Goal: Task Accomplishment & Management: Manage account settings

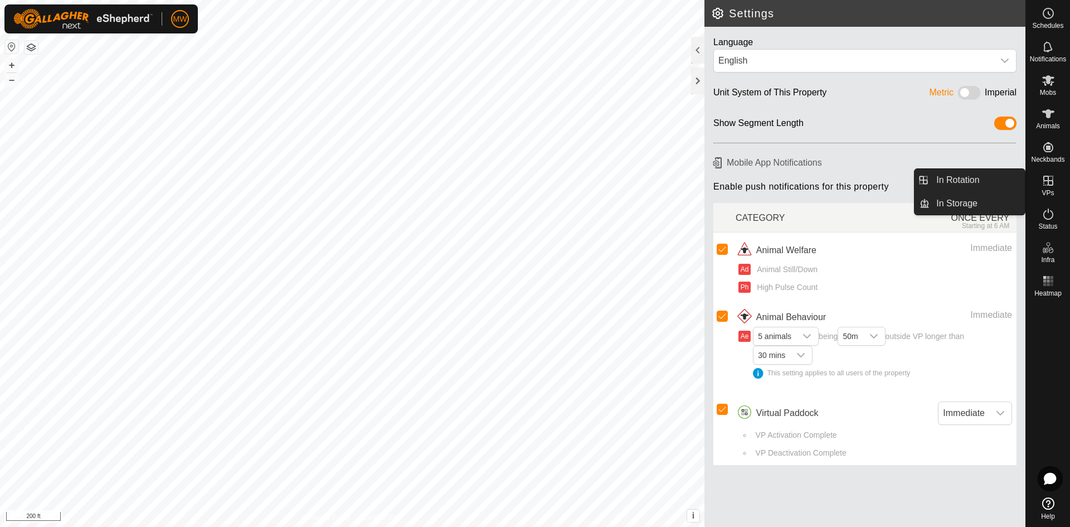
click at [1049, 178] on icon at bounding box center [1049, 181] width 10 height 10
click at [972, 172] on link "In Rotation" at bounding box center [977, 180] width 95 height 22
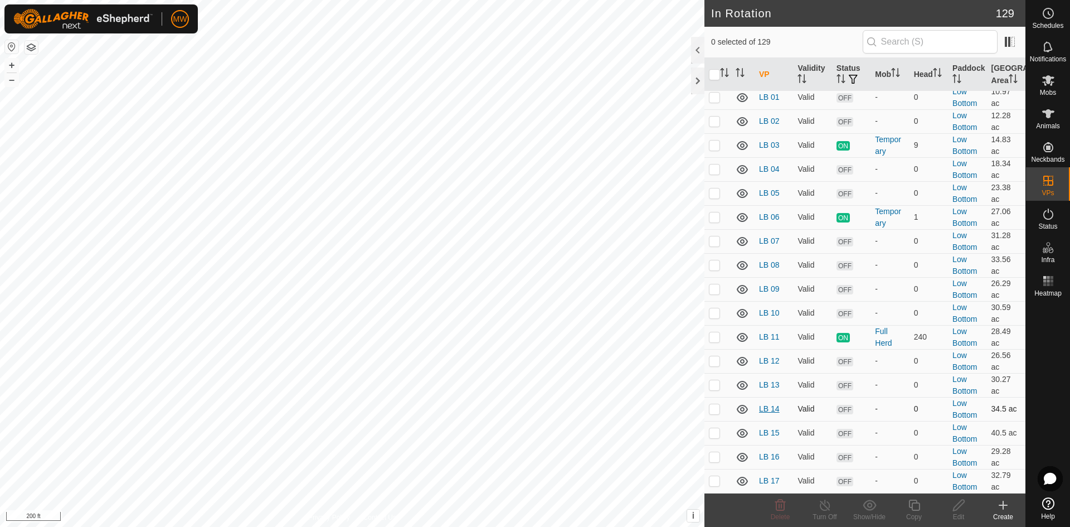
scroll to position [1394, 0]
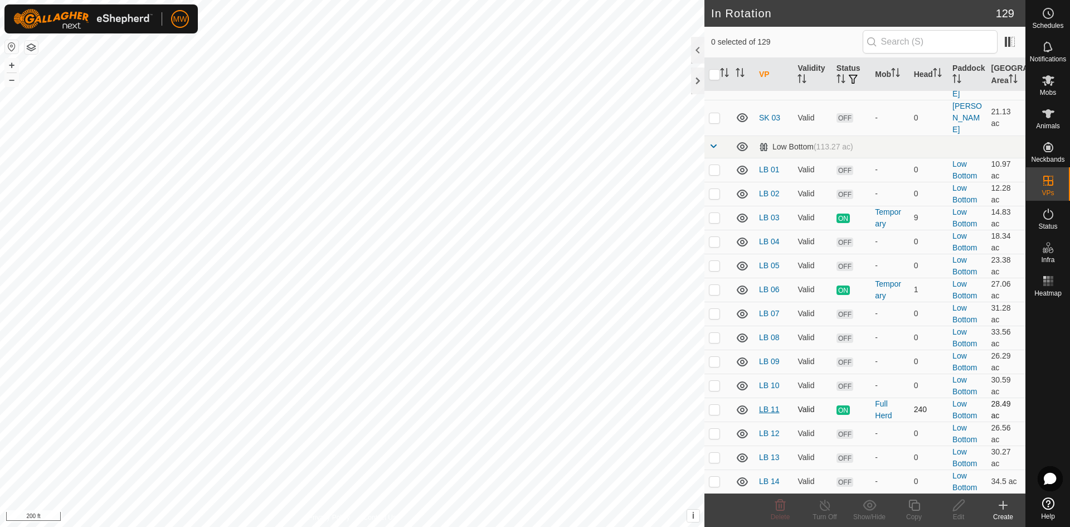
click at [763, 405] on link "LB 11" at bounding box center [769, 409] width 21 height 9
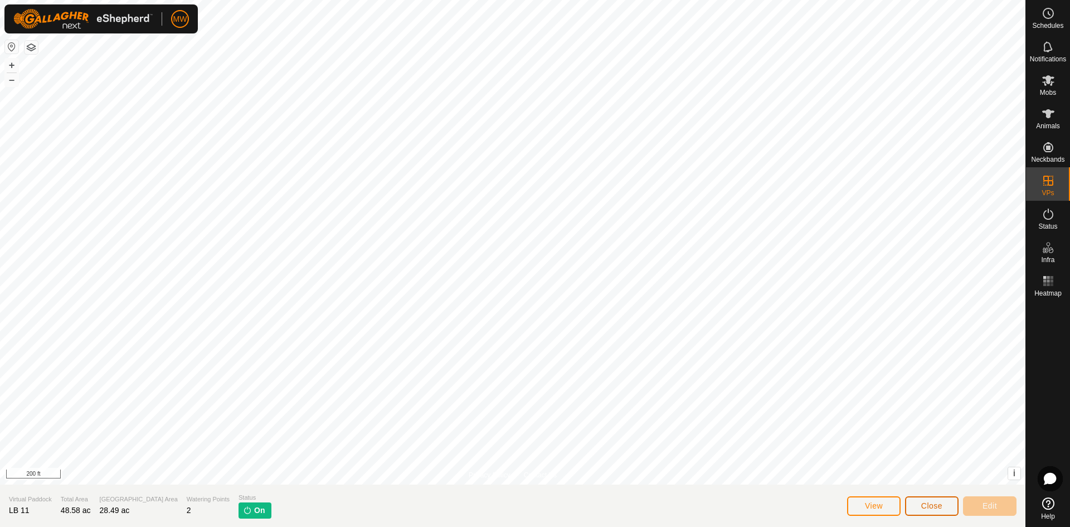
click at [947, 508] on button "Close" at bounding box center [932, 506] width 54 height 20
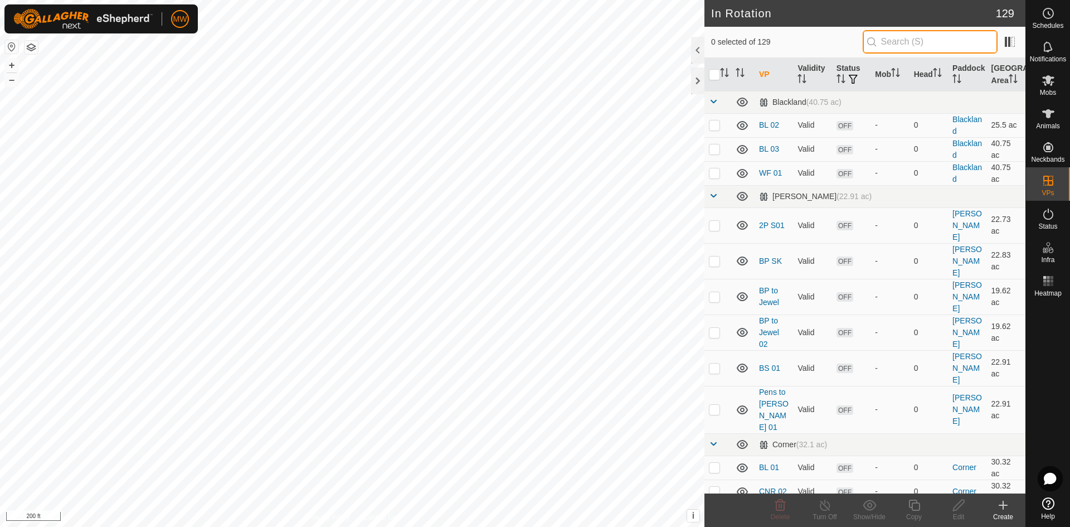
click at [912, 42] on input "text" at bounding box center [930, 41] width 135 height 23
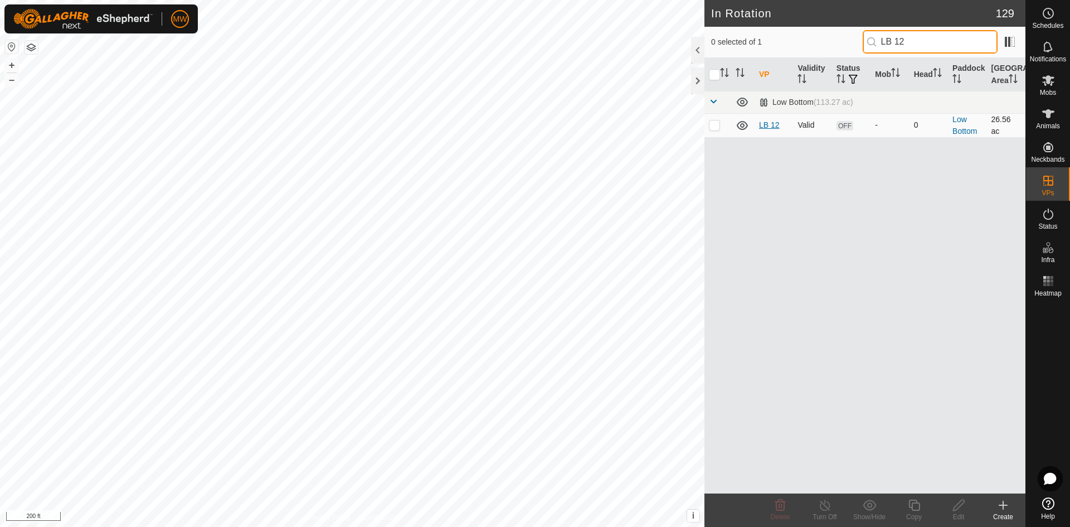
type input "LB 12"
click at [773, 126] on link "LB 12" at bounding box center [769, 124] width 21 height 9
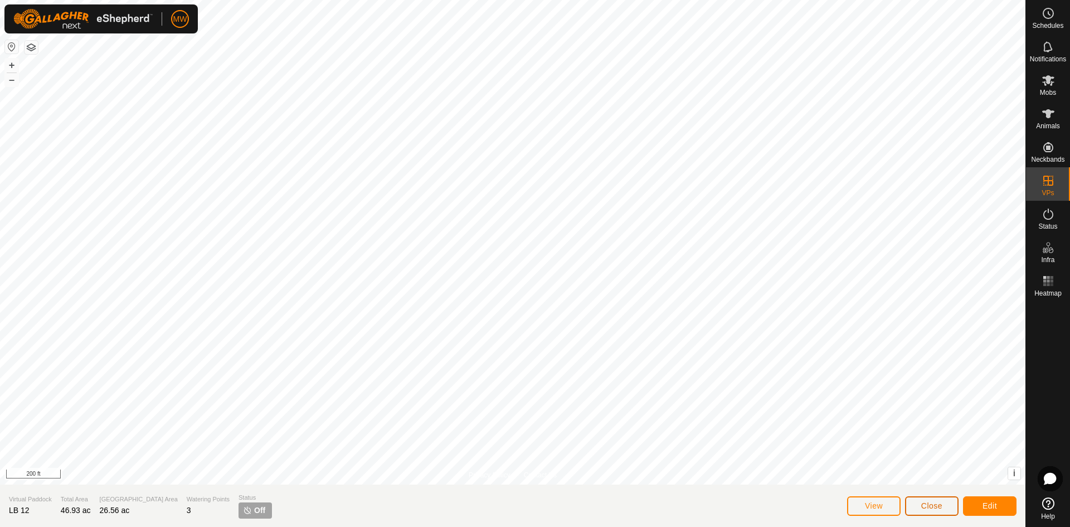
click at [930, 509] on span "Close" at bounding box center [931, 505] width 21 height 9
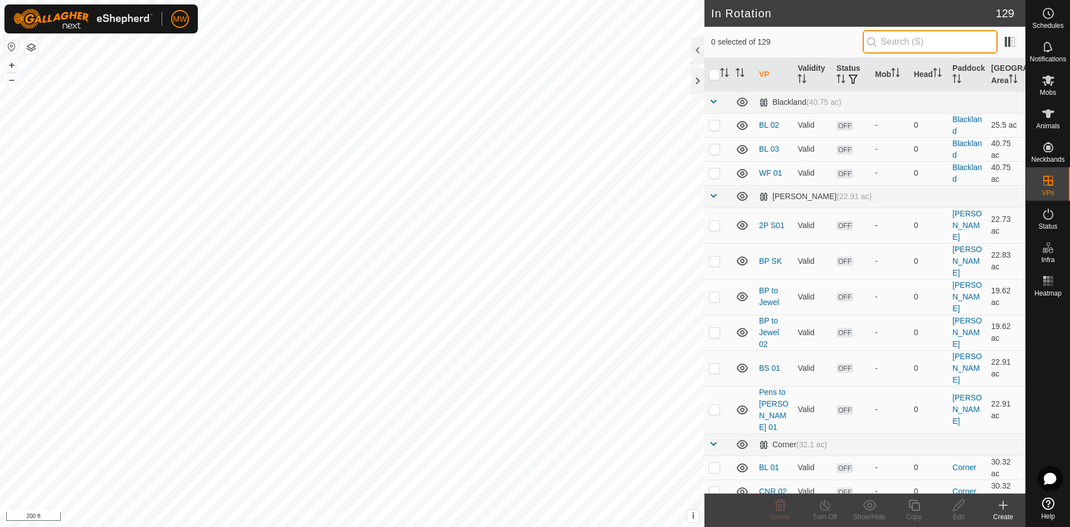
click at [910, 39] on input "text" at bounding box center [930, 41] width 135 height 23
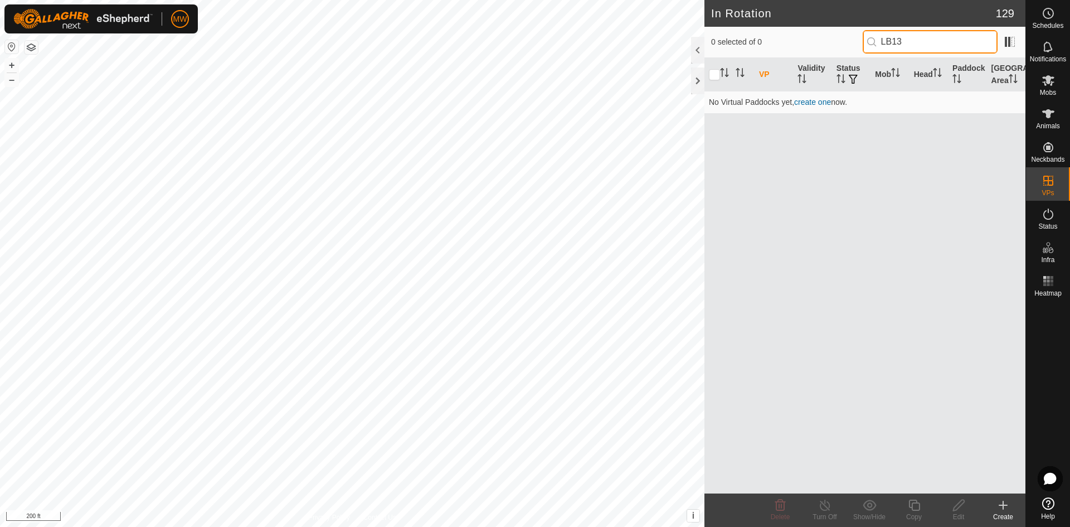
click at [895, 33] on input "LB13" at bounding box center [930, 41] width 135 height 23
type input "LB 13"
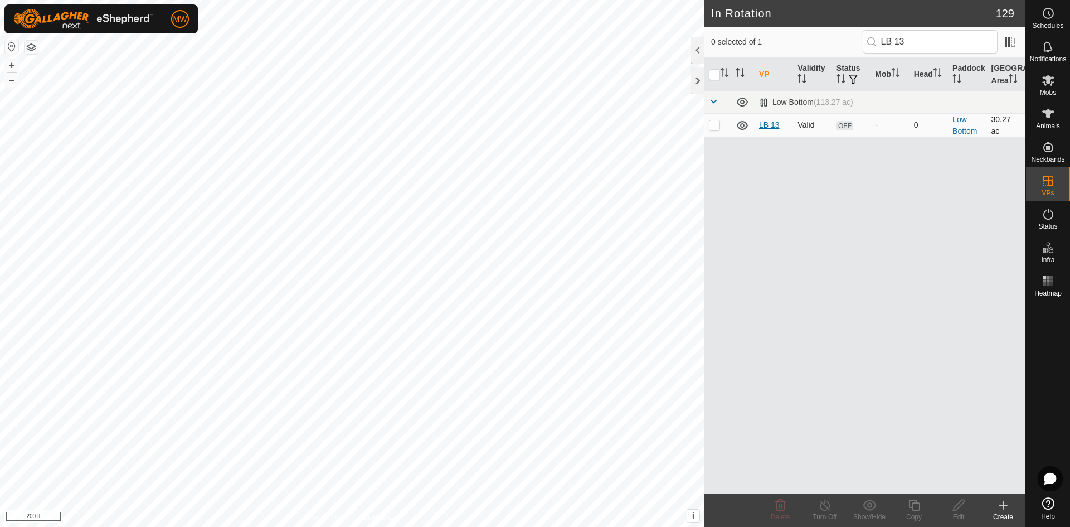
click at [772, 126] on link "LB 13" at bounding box center [769, 124] width 21 height 9
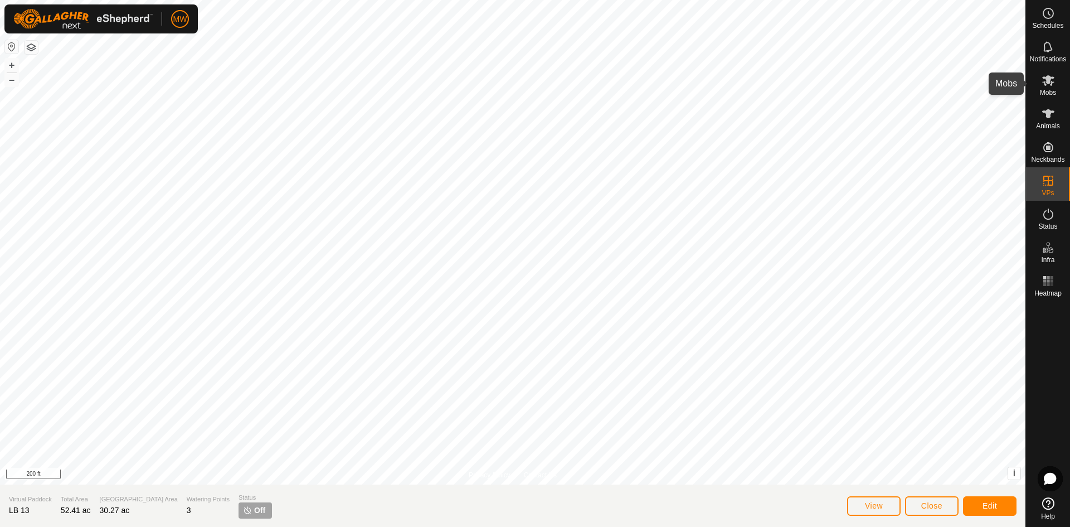
click at [1052, 85] on icon at bounding box center [1048, 80] width 12 height 11
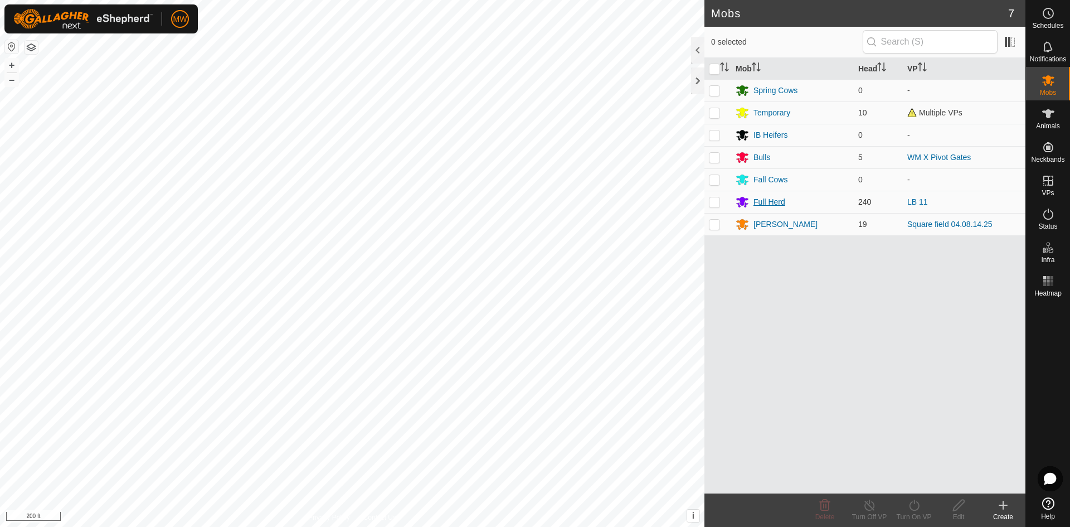
click at [772, 198] on div "Full Herd" at bounding box center [770, 202] width 32 height 12
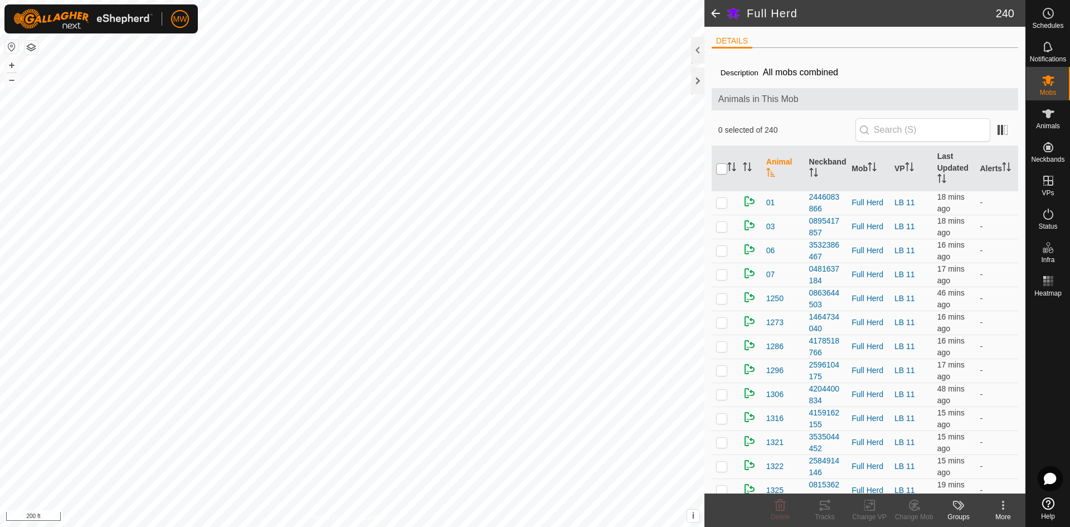
click at [726, 169] on input "checkbox" at bounding box center [721, 168] width 11 height 11
checkbox input "true"
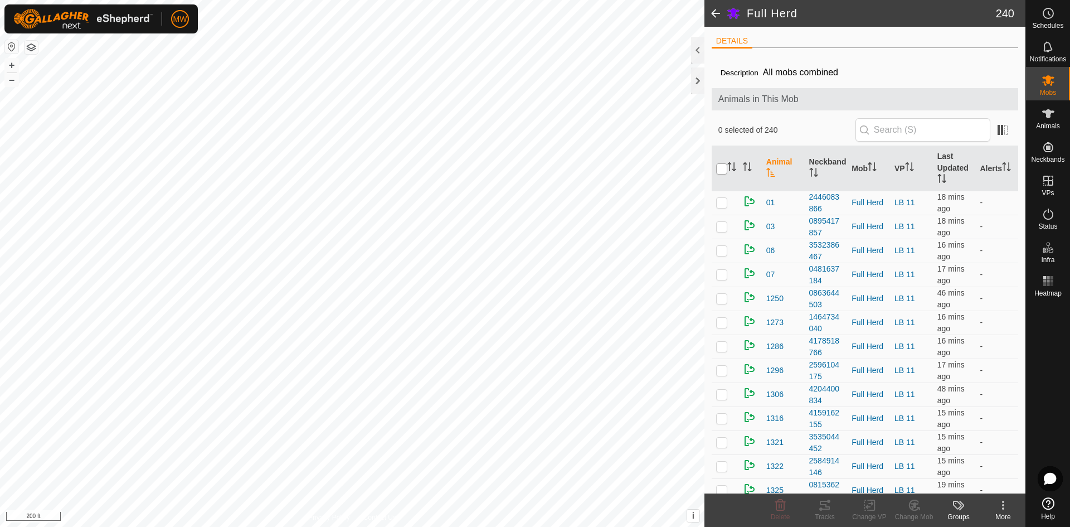
checkbox input "true"
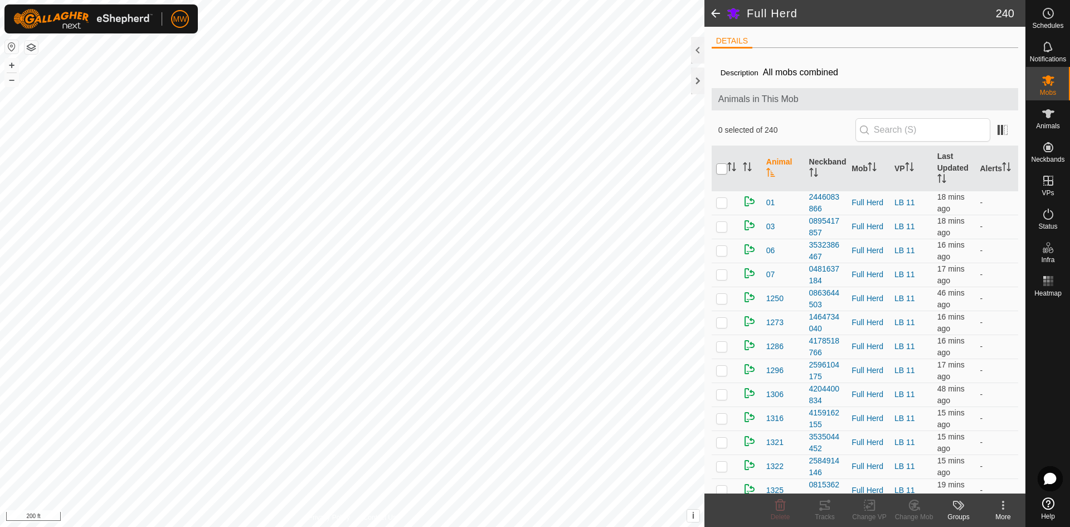
checkbox input "true"
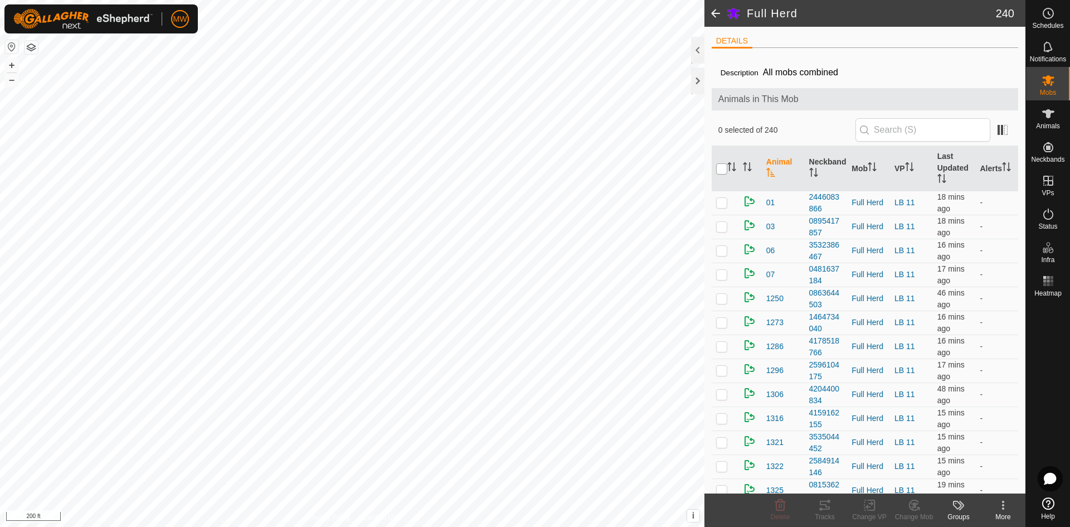
checkbox input "true"
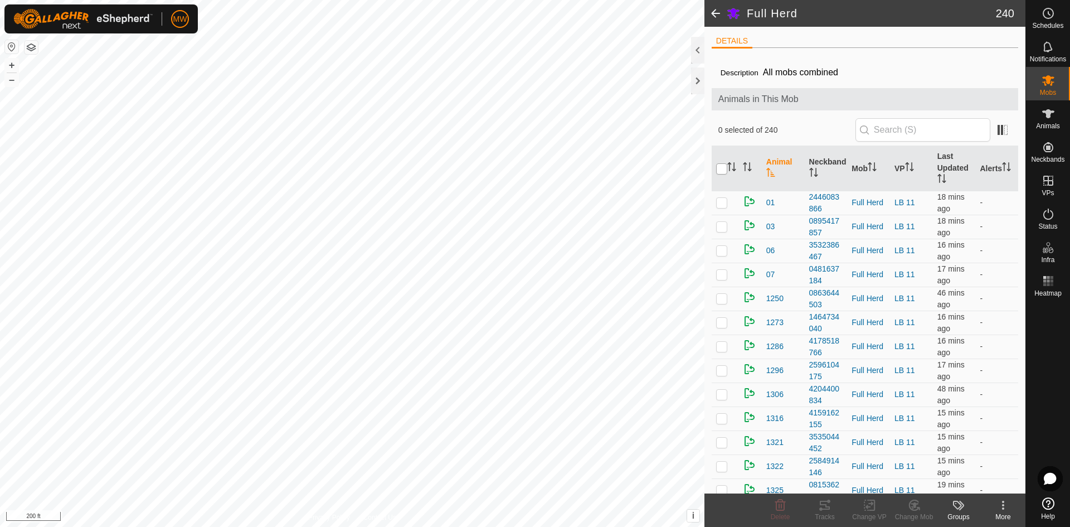
checkbox input "true"
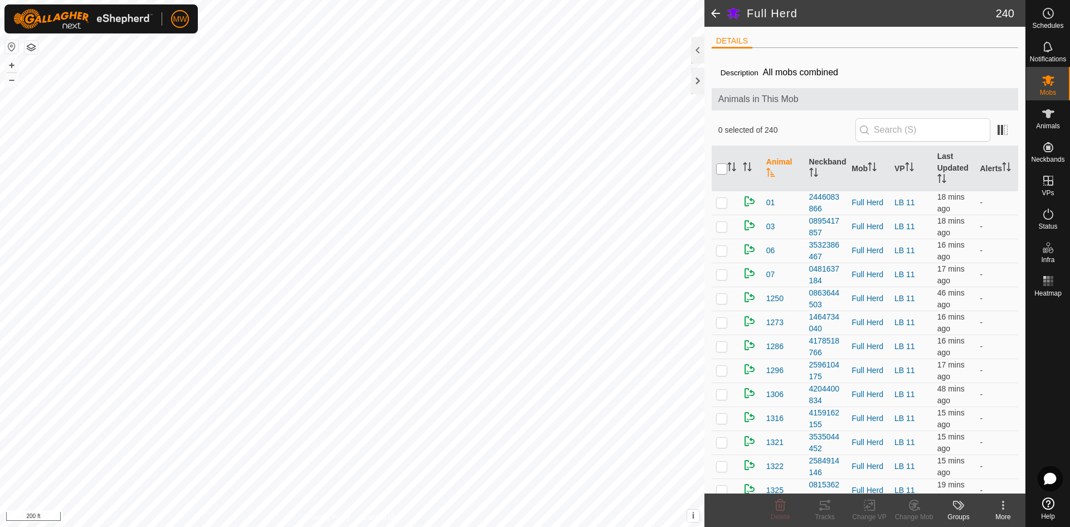
checkbox input "true"
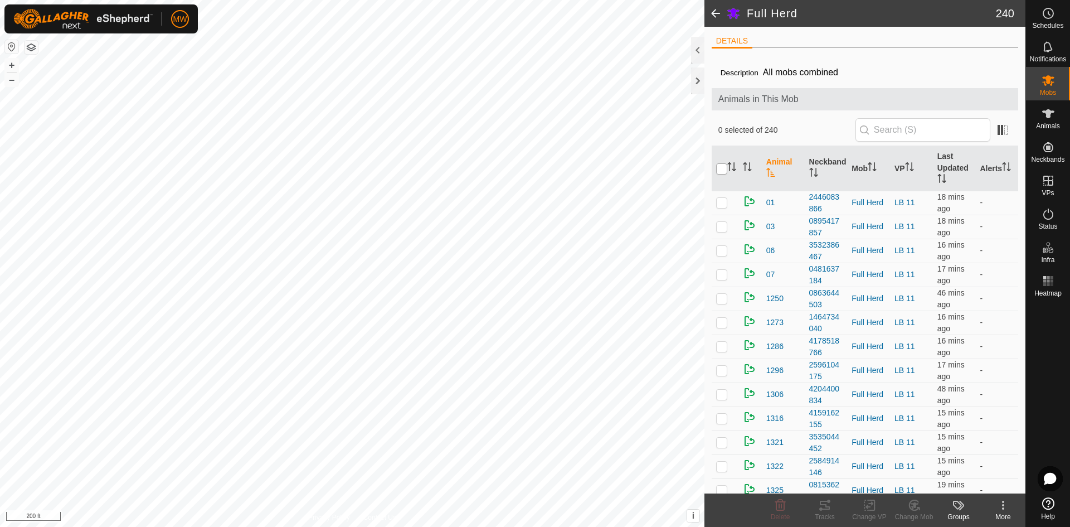
checkbox input "true"
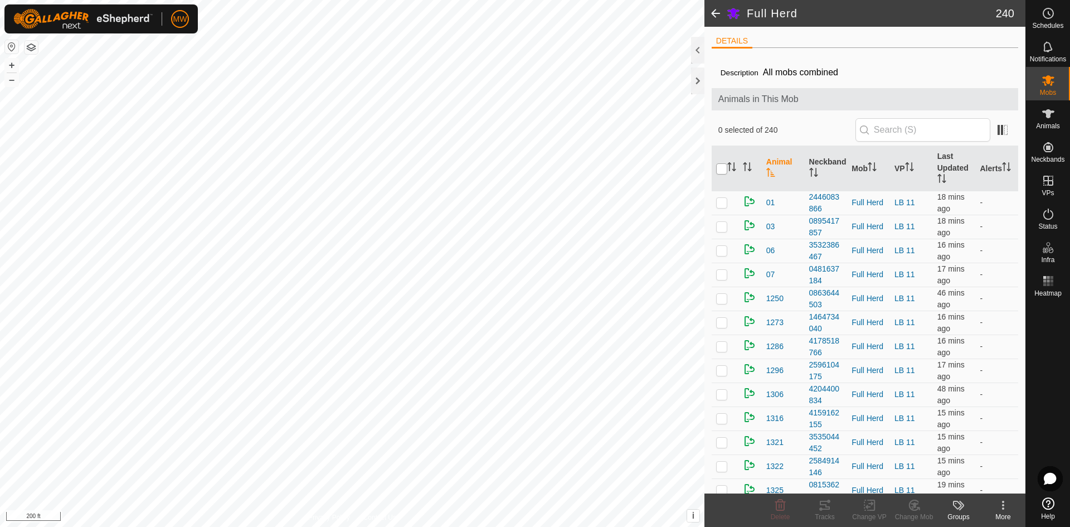
checkbox input "true"
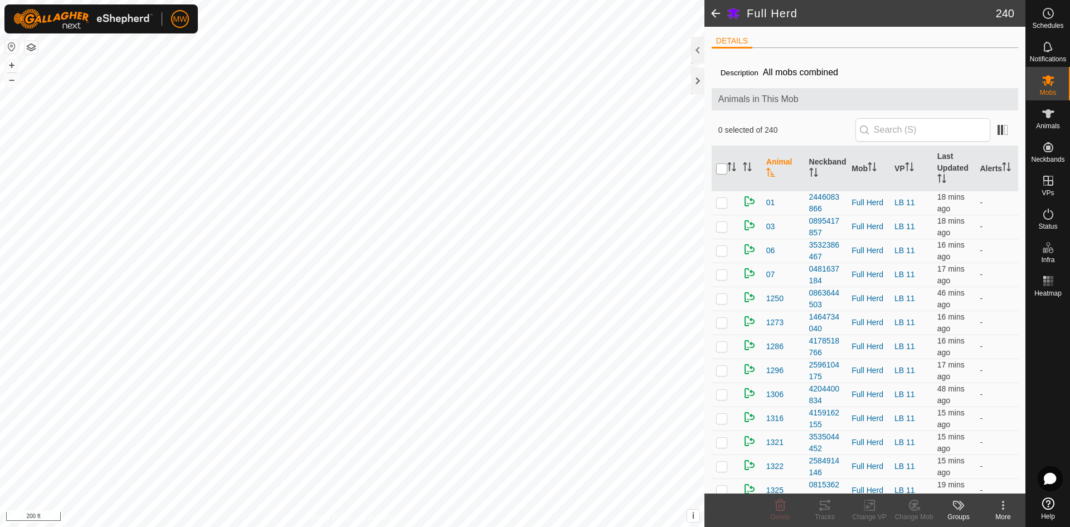
checkbox input "true"
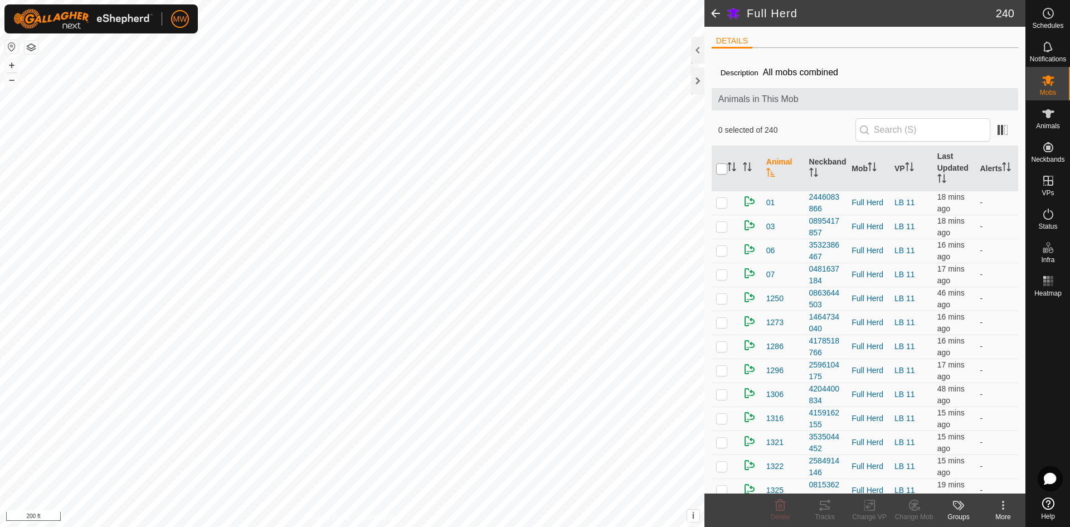
checkbox input "true"
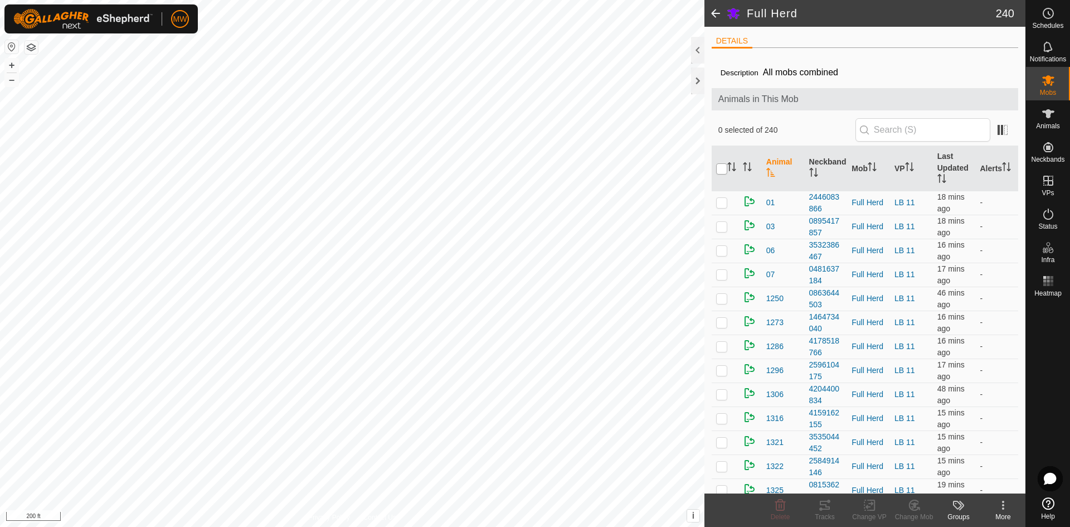
checkbox input "true"
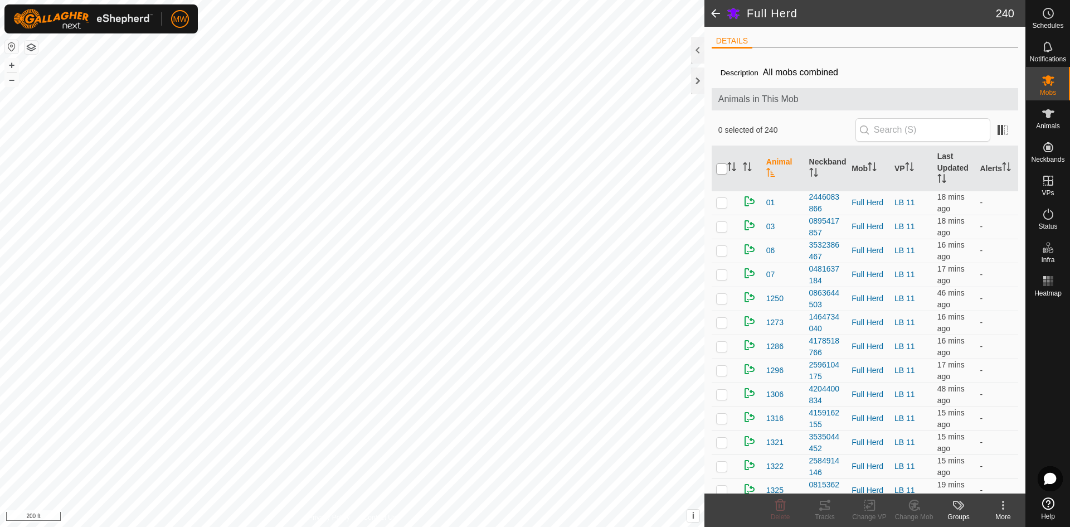
checkbox input "true"
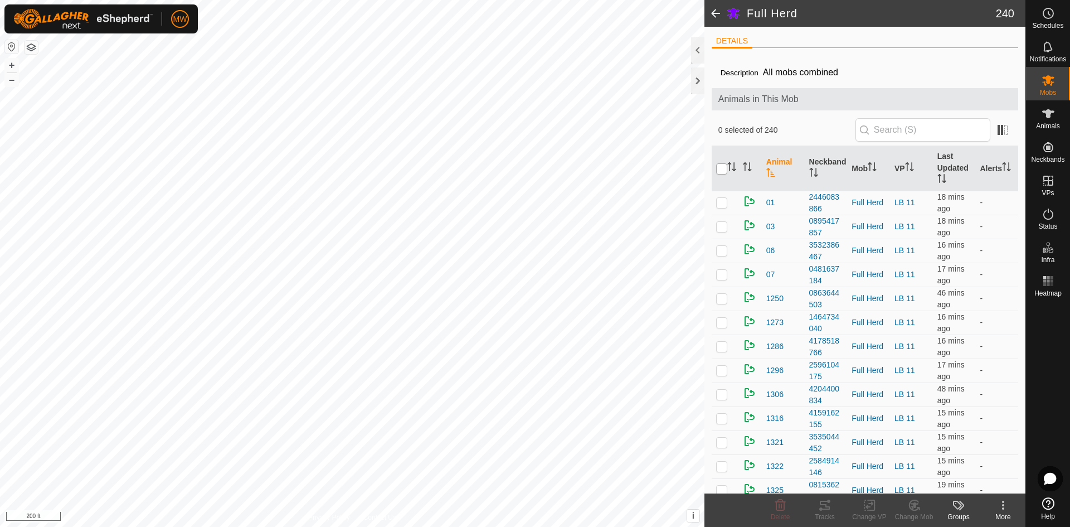
checkbox input "true"
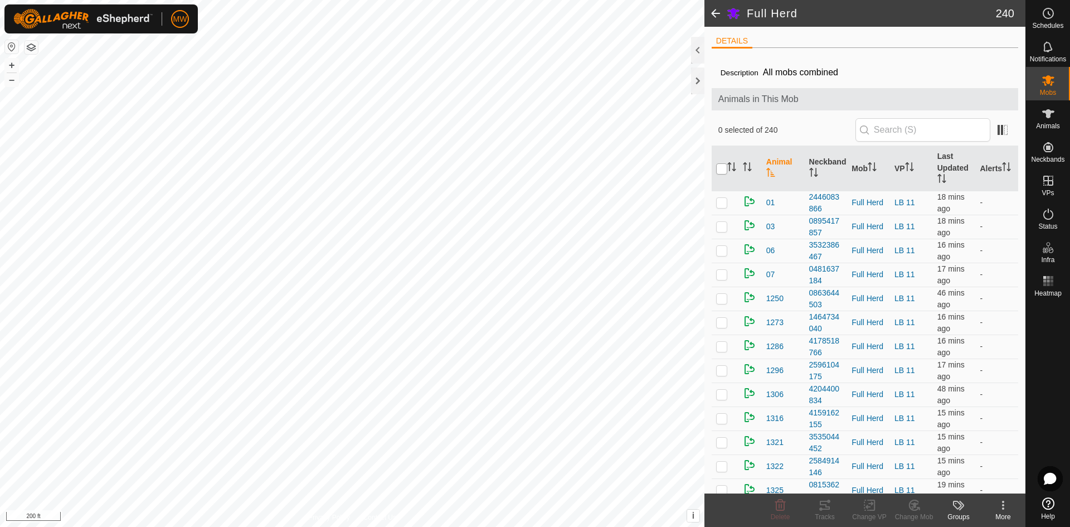
checkbox input "true"
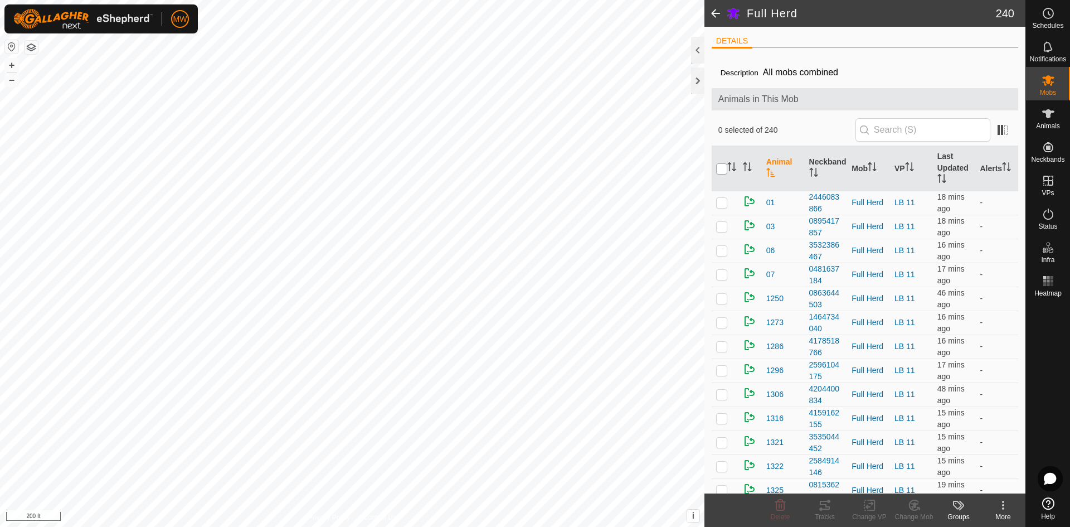
checkbox input "true"
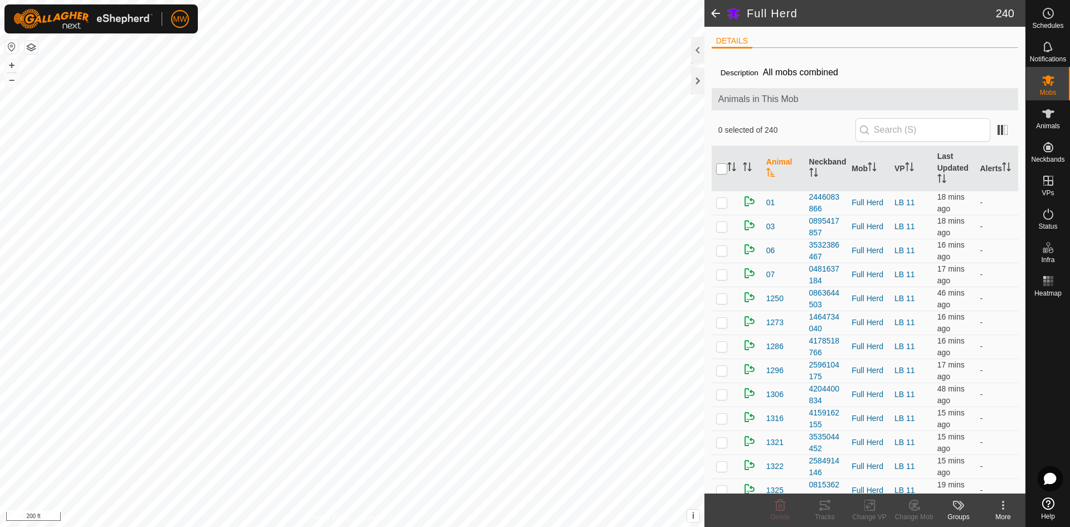
checkbox input "true"
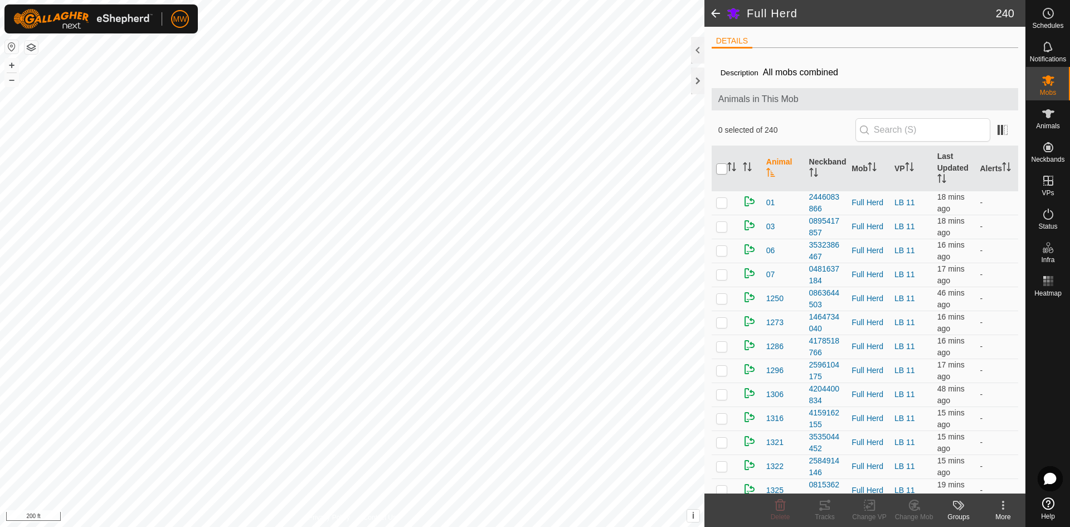
checkbox input "true"
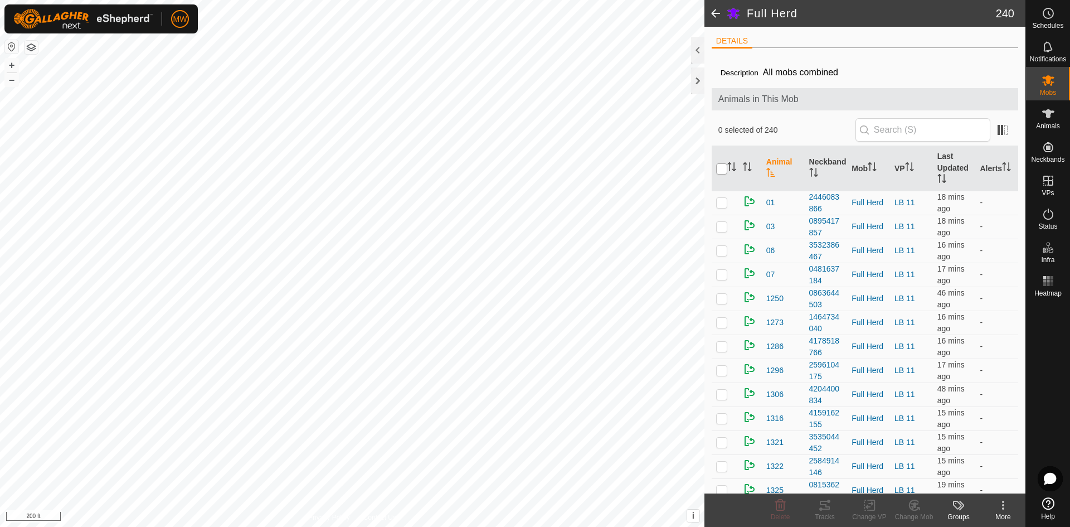
checkbox input "true"
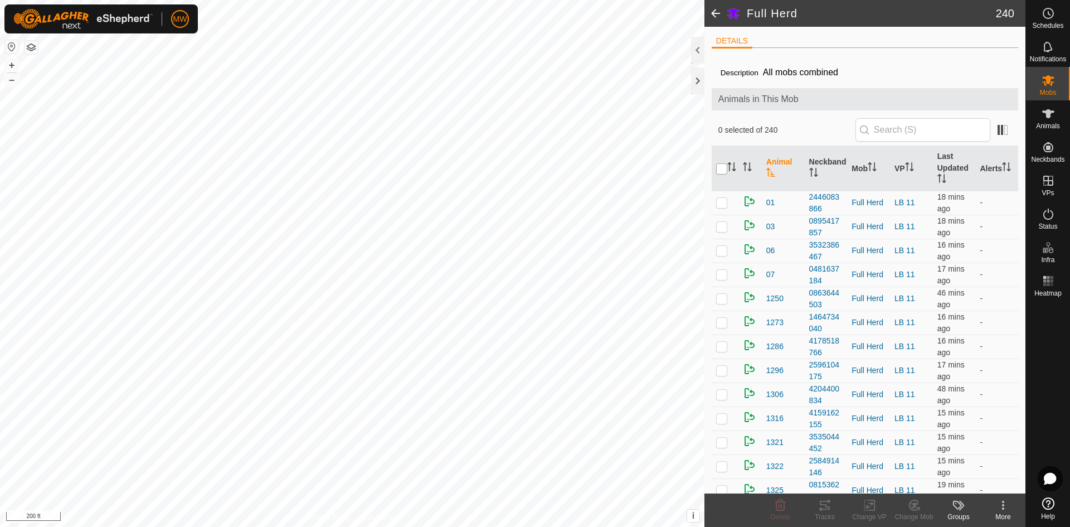
checkbox input "true"
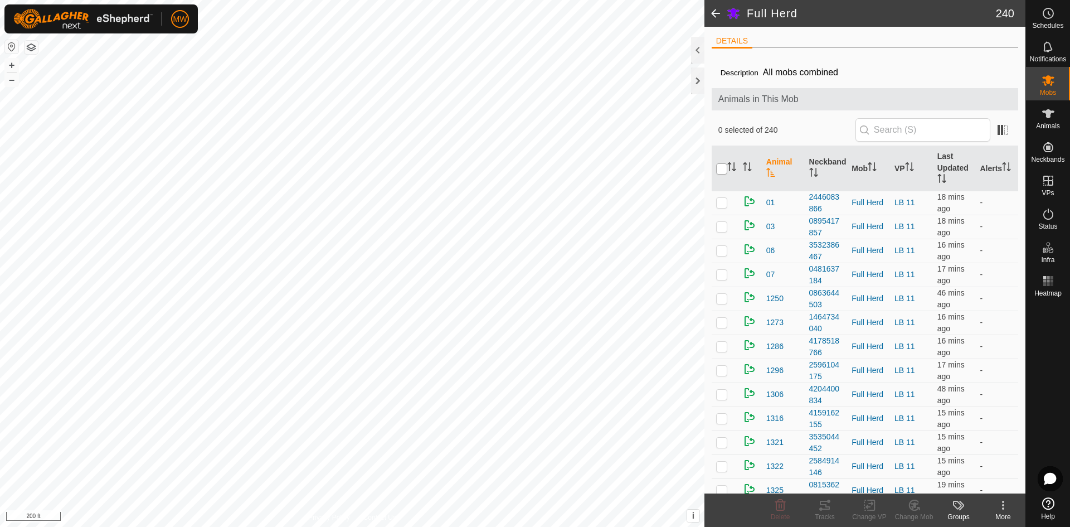
checkbox input "true"
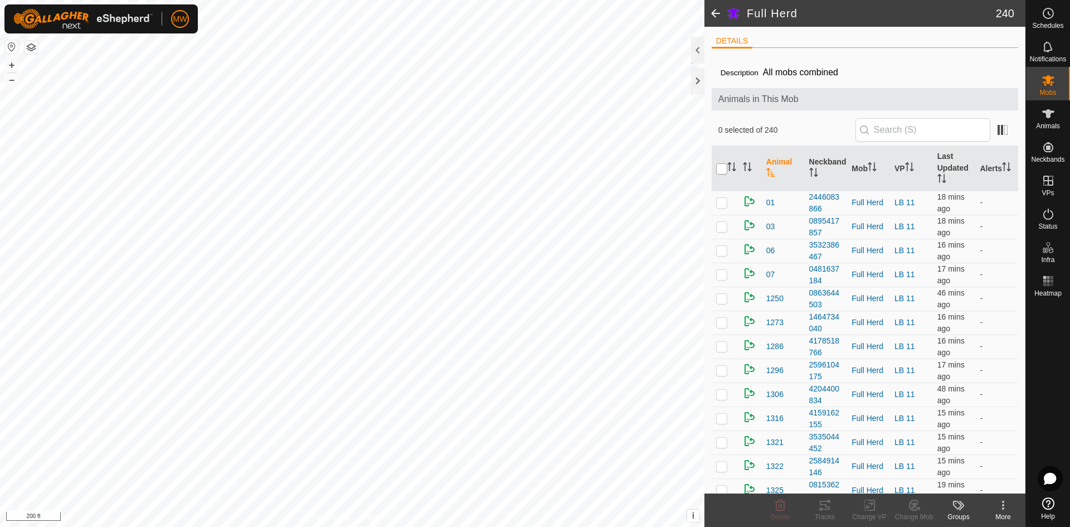
checkbox input "true"
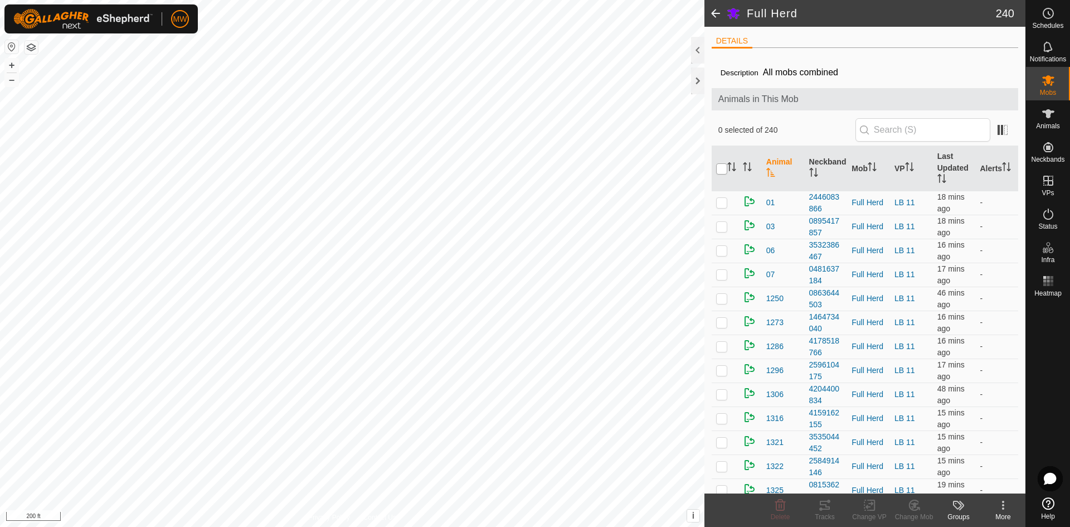
checkbox input "true"
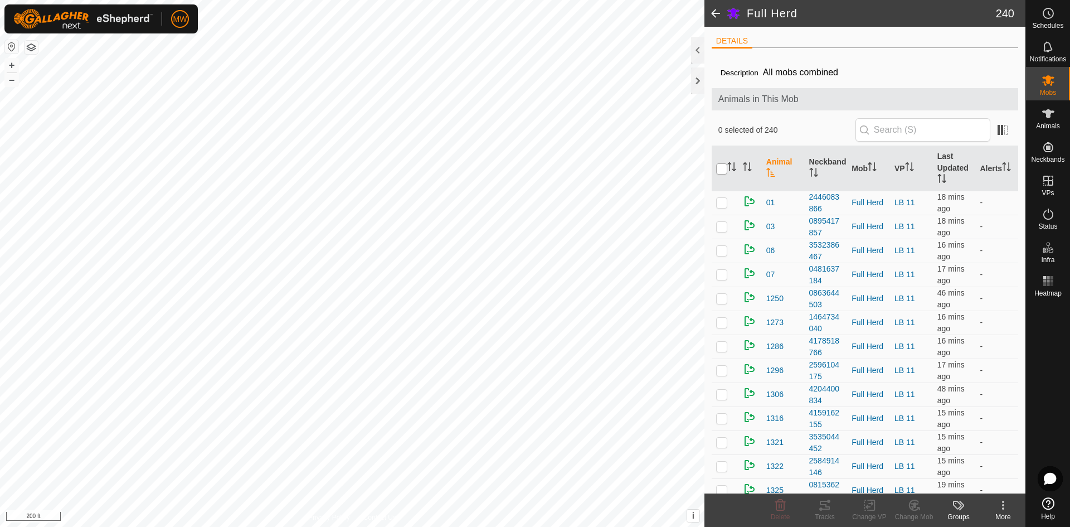
checkbox input "true"
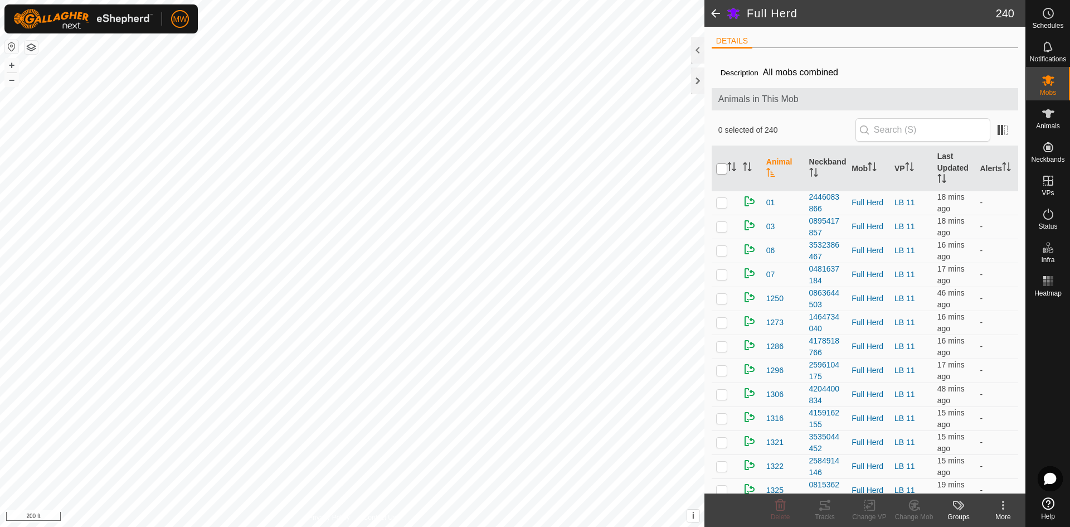
checkbox input "true"
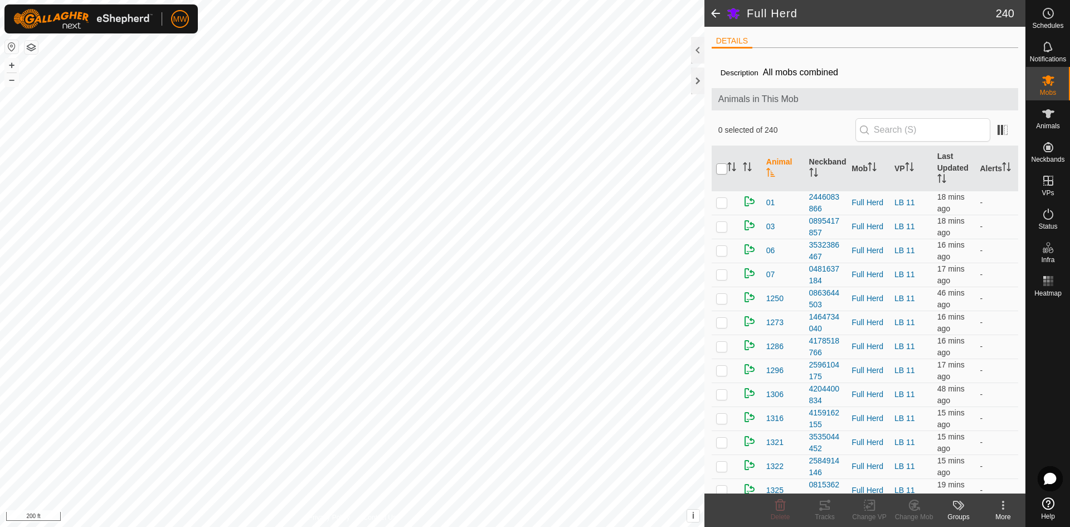
checkbox input "true"
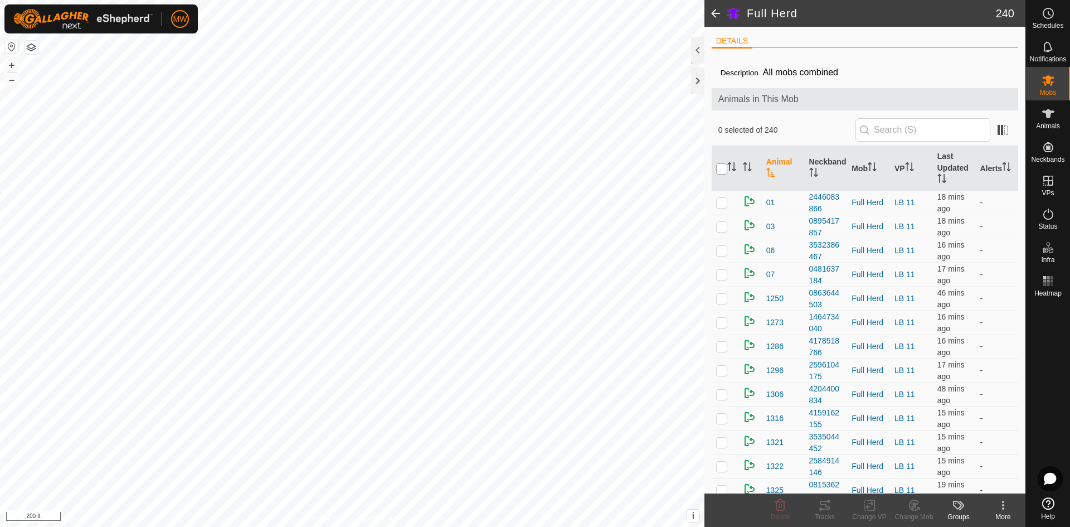
checkbox input "true"
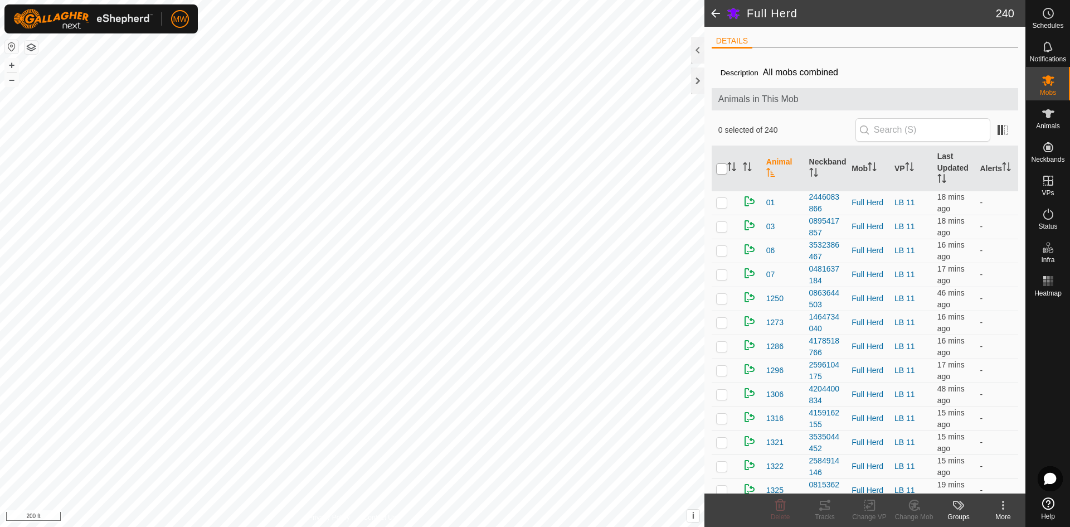
checkbox input "true"
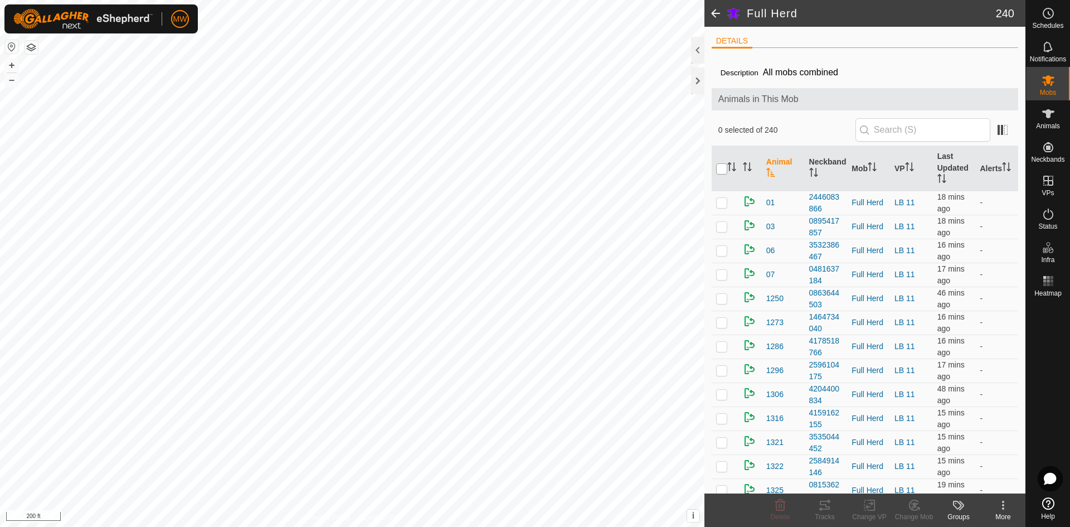
checkbox input "true"
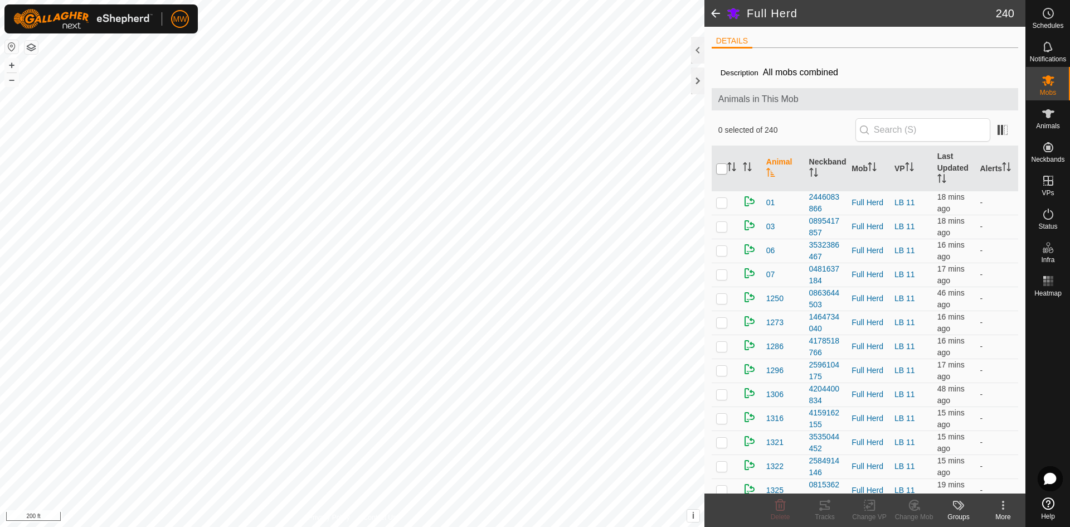
checkbox input "true"
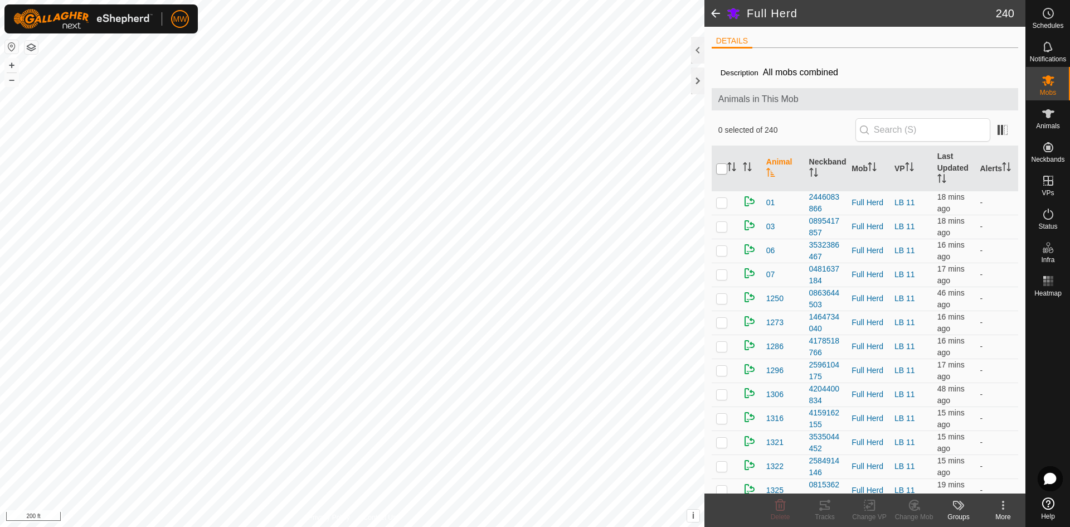
checkbox input "true"
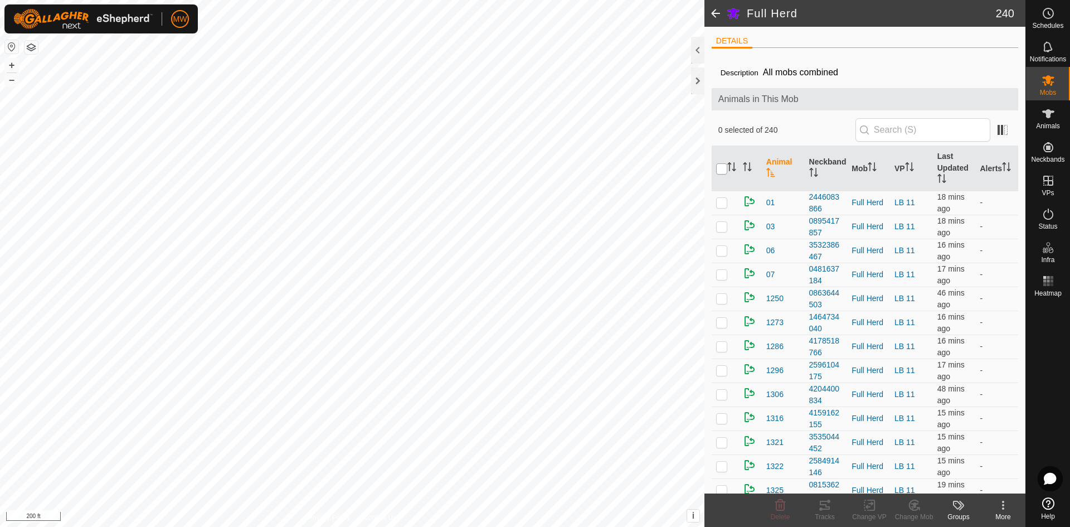
checkbox input "true"
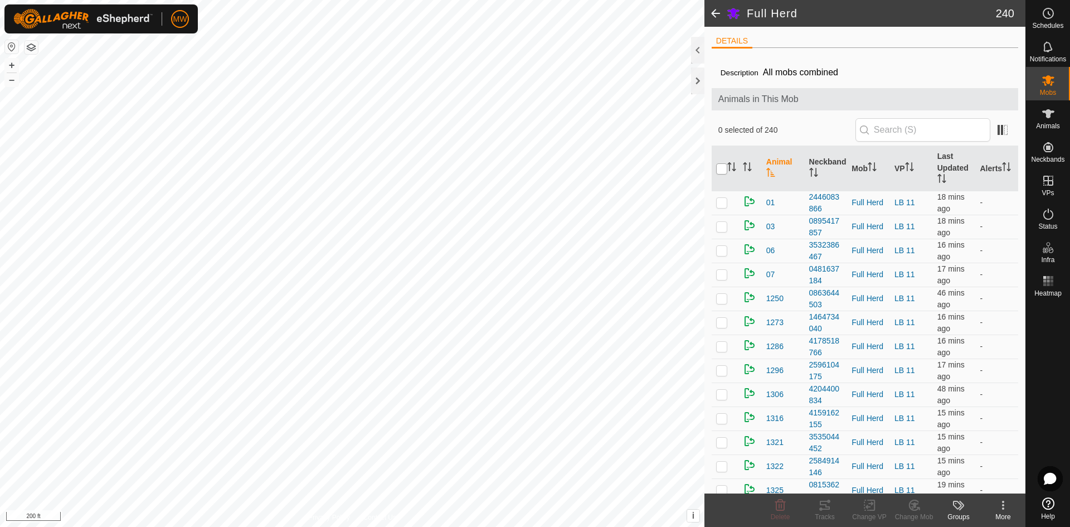
checkbox input "true"
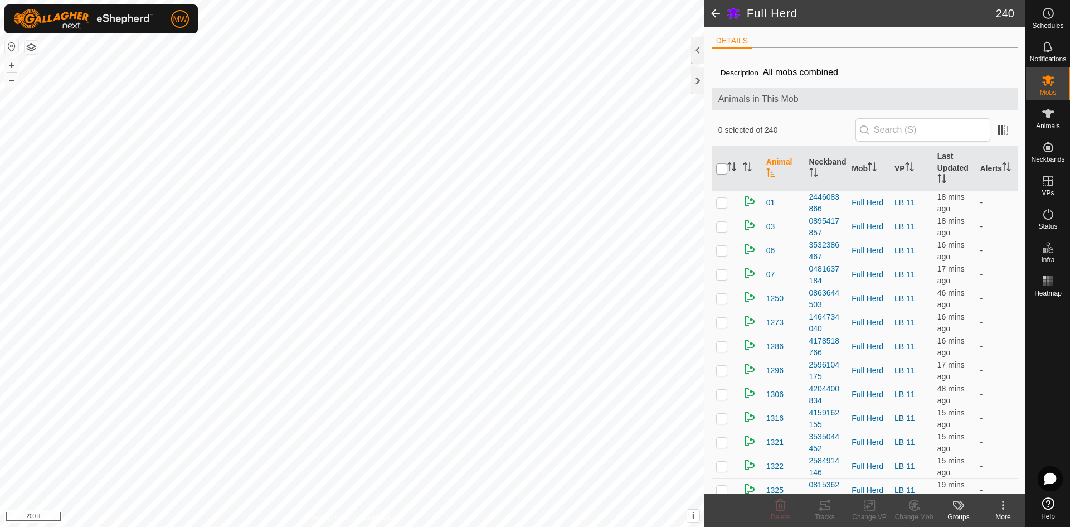
checkbox input "true"
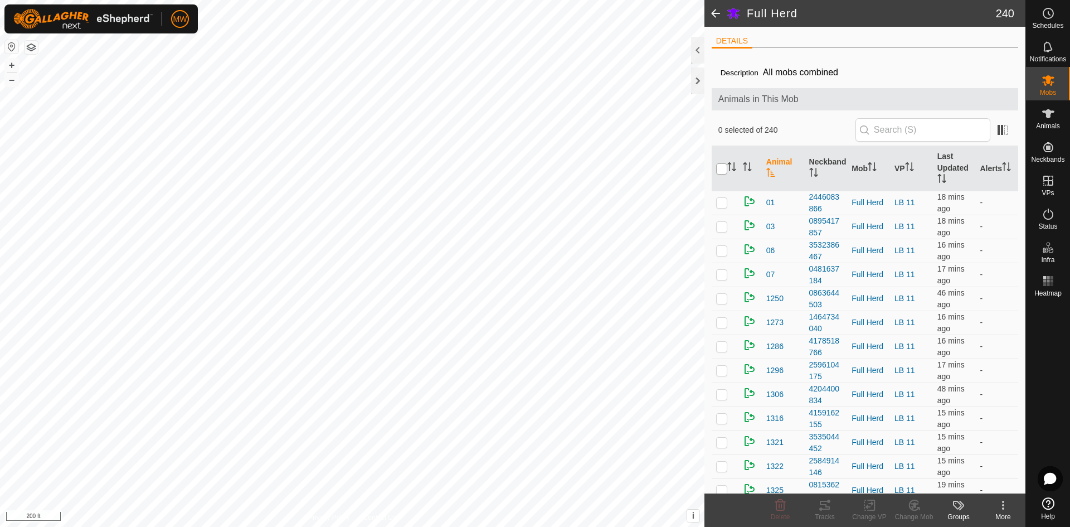
checkbox input "true"
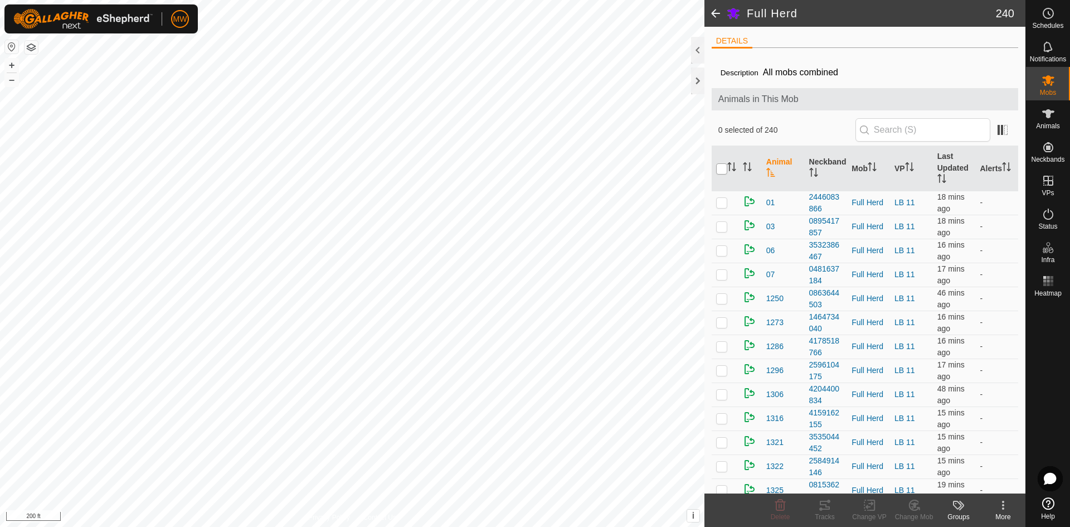
checkbox input "true"
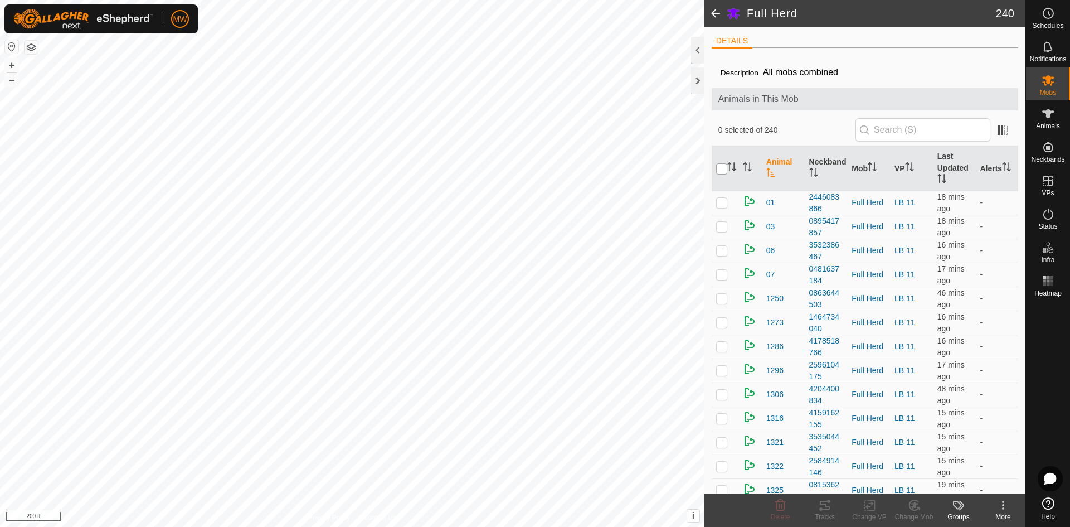
checkbox input "true"
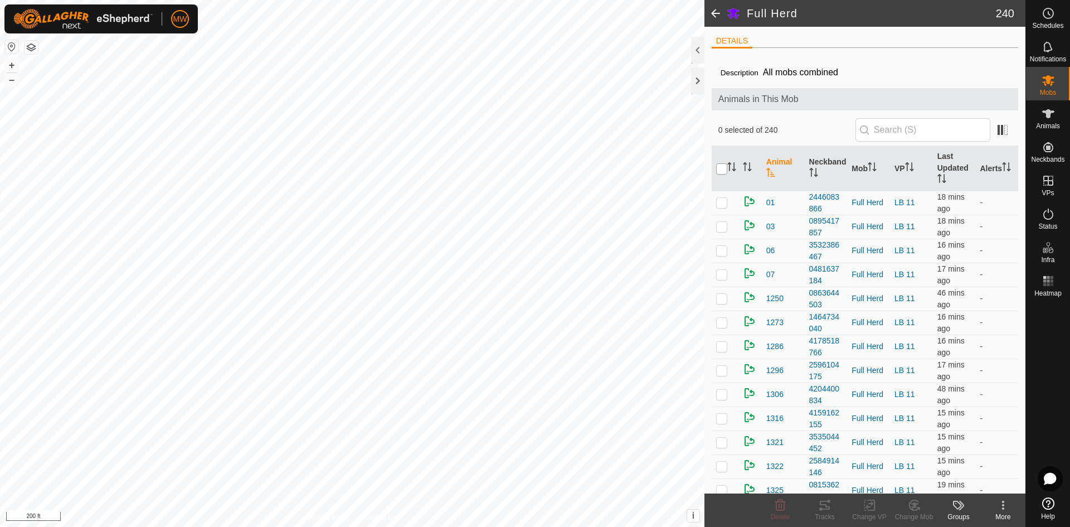
checkbox input "true"
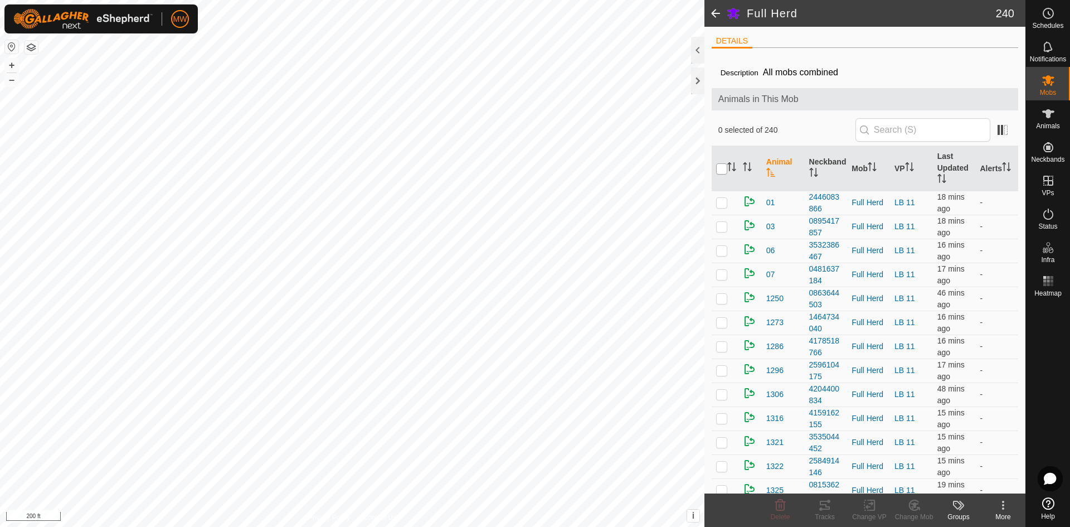
checkbox input "true"
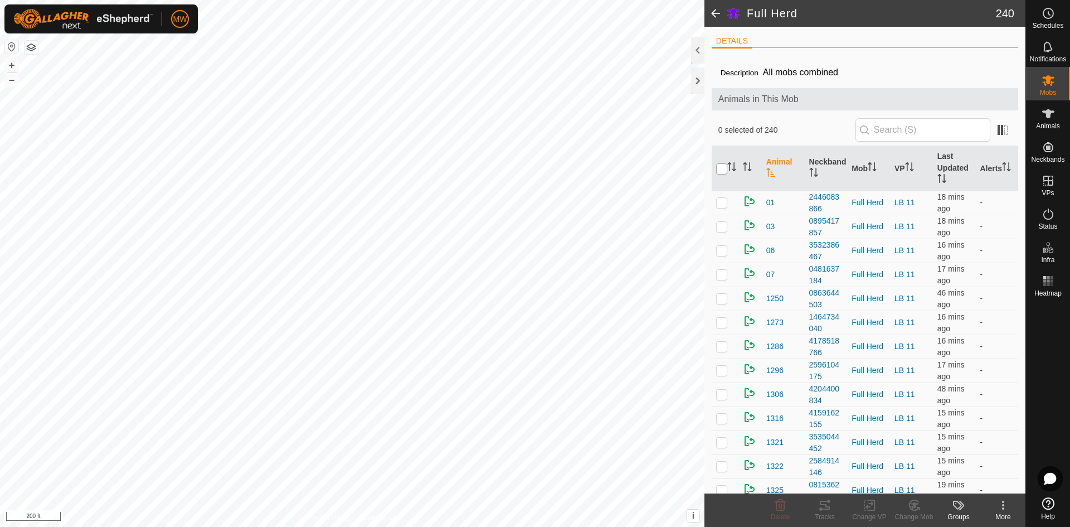
checkbox input "true"
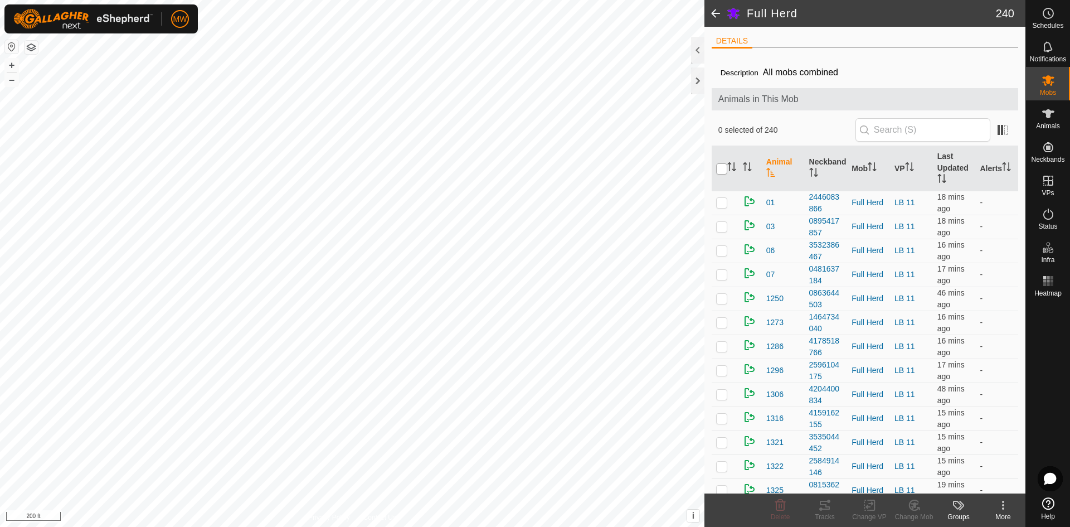
checkbox input "true"
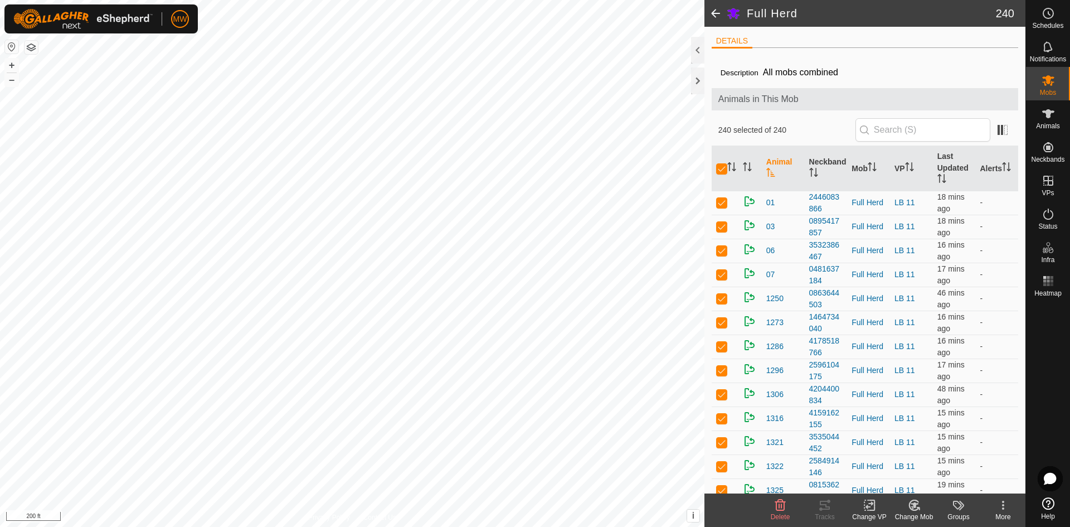
click at [868, 503] on icon at bounding box center [870, 504] width 14 height 13
click at [900, 455] on link "Choose VP..." at bounding box center [903, 457] width 110 height 22
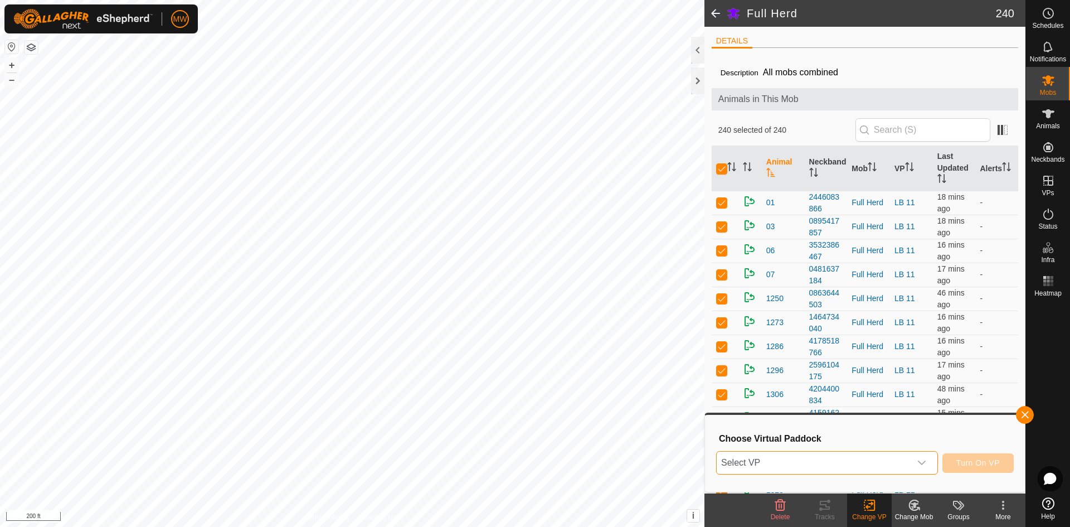
click at [848, 458] on span "Select VP" at bounding box center [814, 463] width 194 height 22
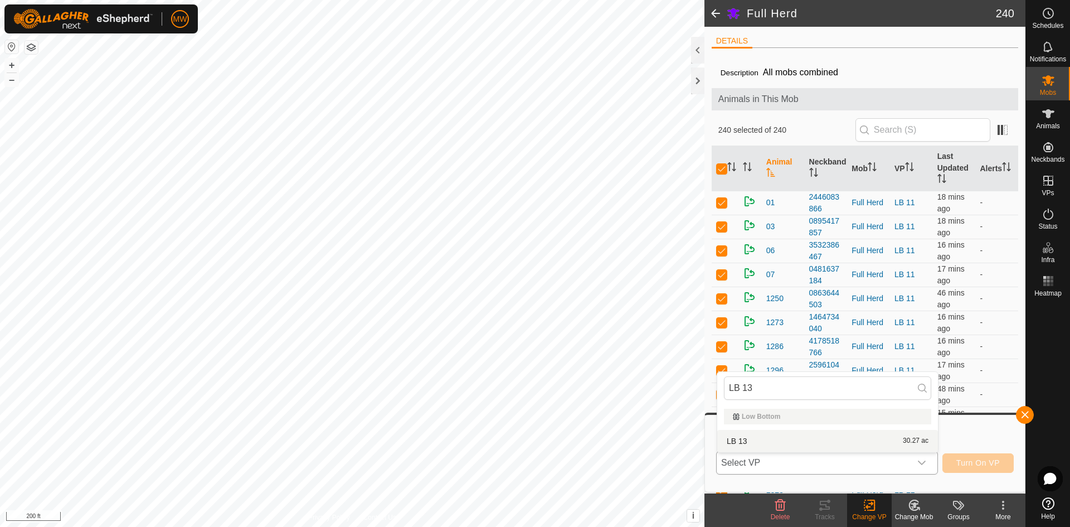
click at [742, 438] on li "LB 13 30.27 ac" at bounding box center [827, 441] width 221 height 22
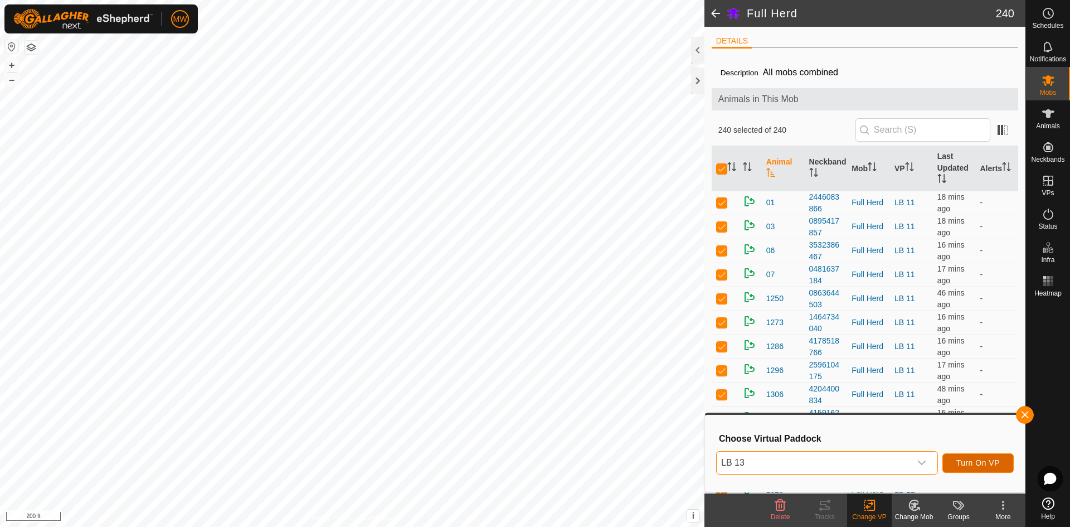
click at [979, 464] on span "Turn On VP" at bounding box center [978, 462] width 43 height 9
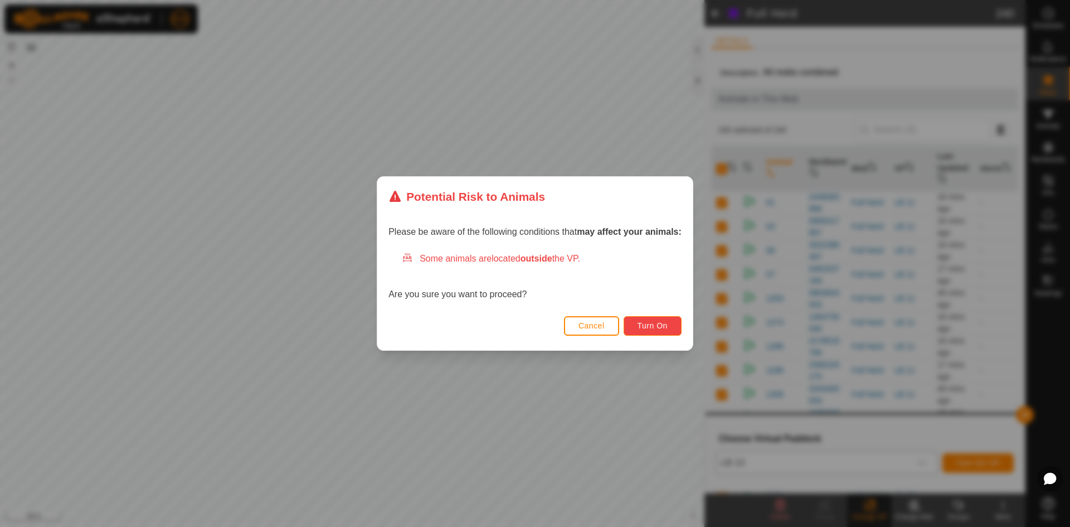
click at [660, 321] on button "Turn On" at bounding box center [653, 326] width 58 height 20
